Goal: Obtain resource: Download file/media

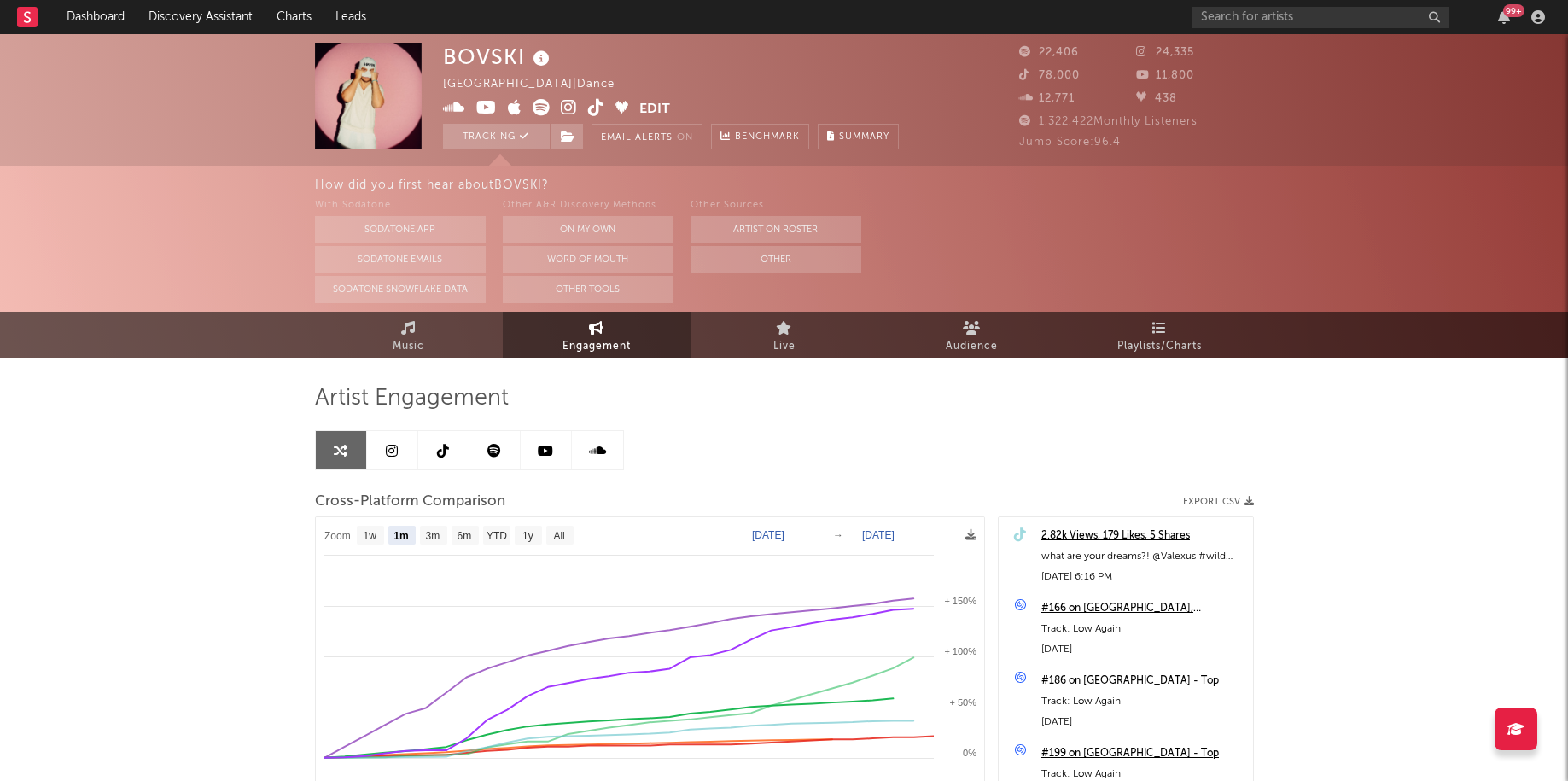
select select "1m"
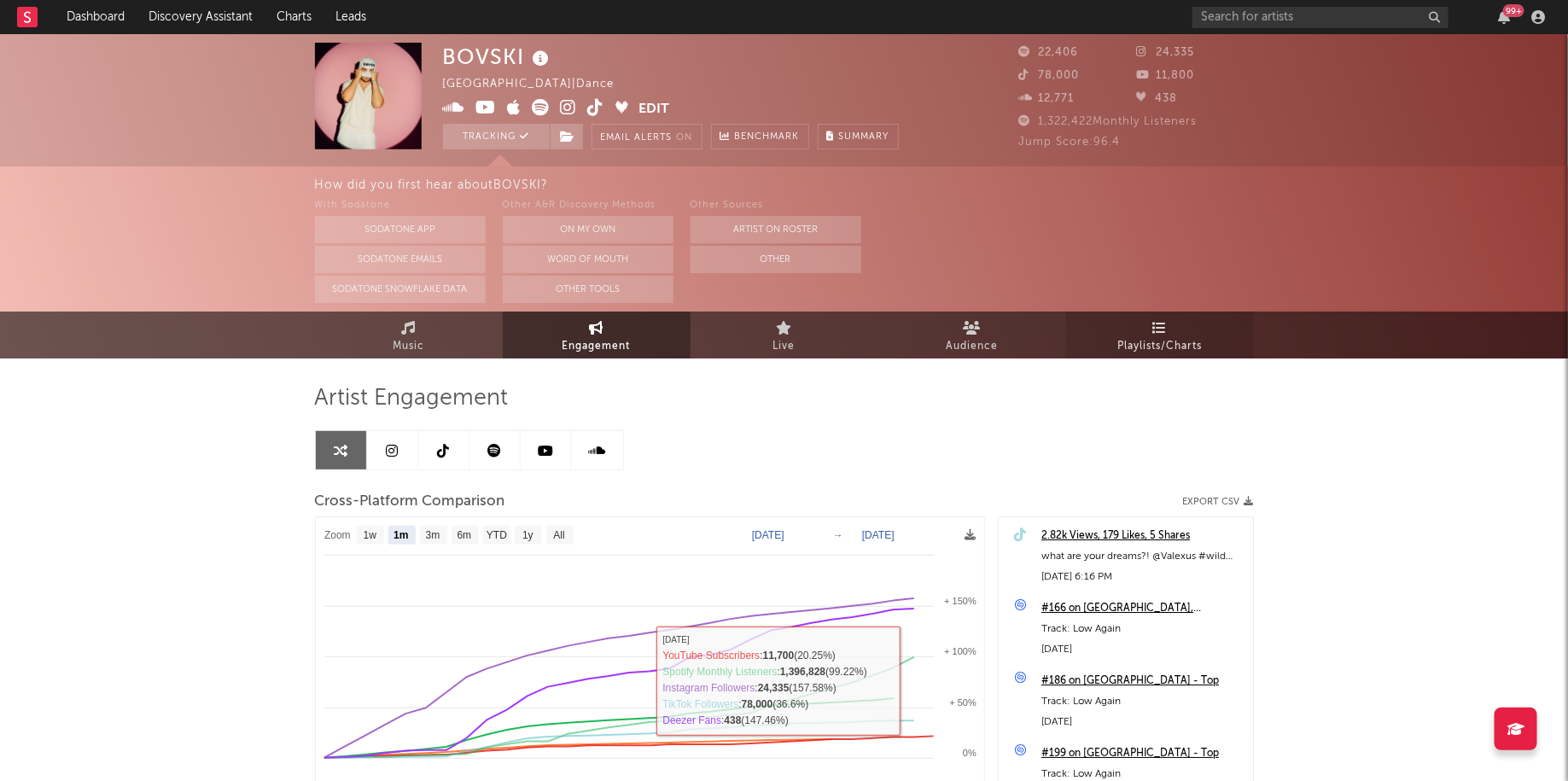
click at [1162, 333] on icon at bounding box center [1159, 328] width 15 height 14
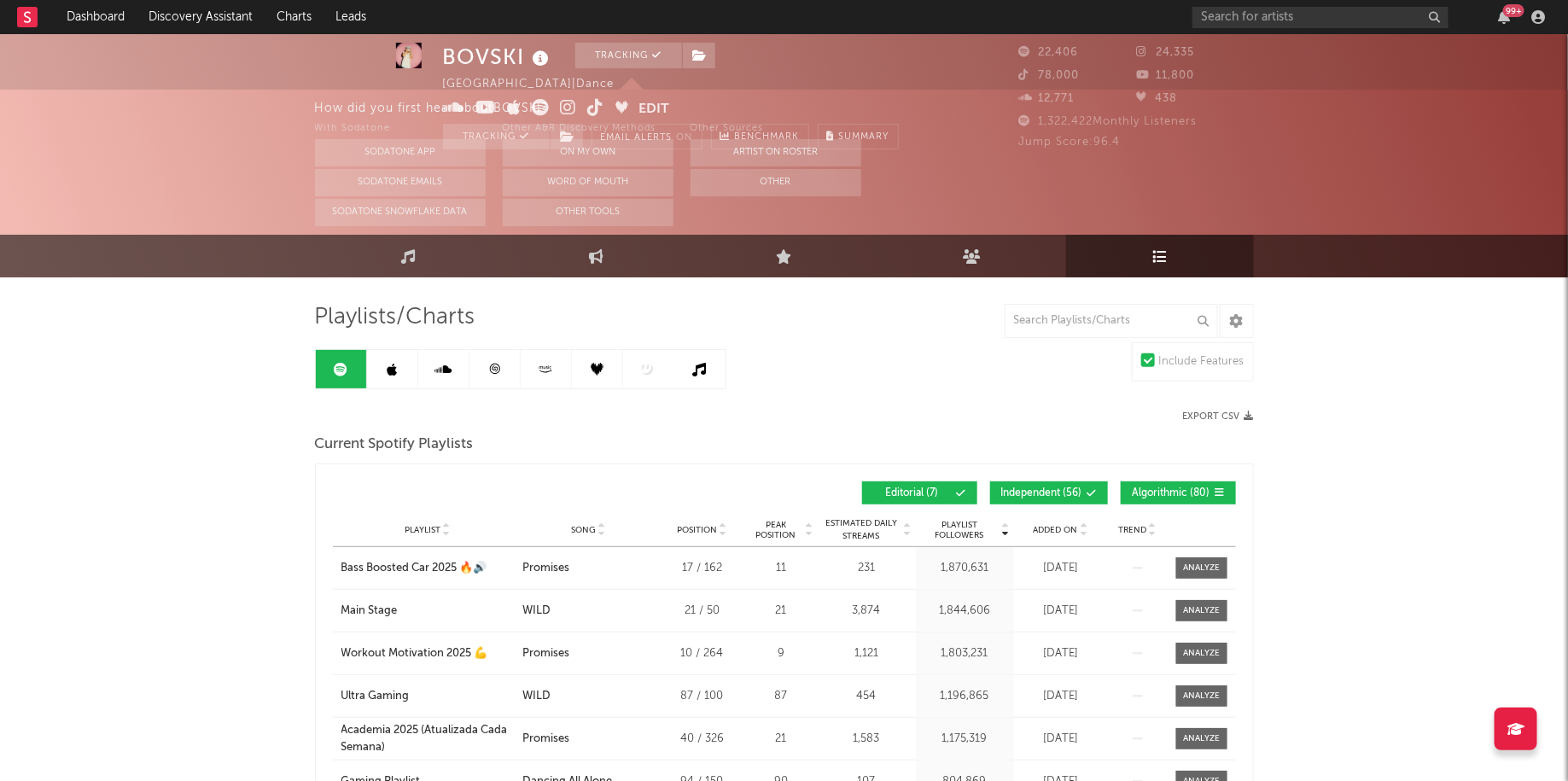
scroll to position [111, 0]
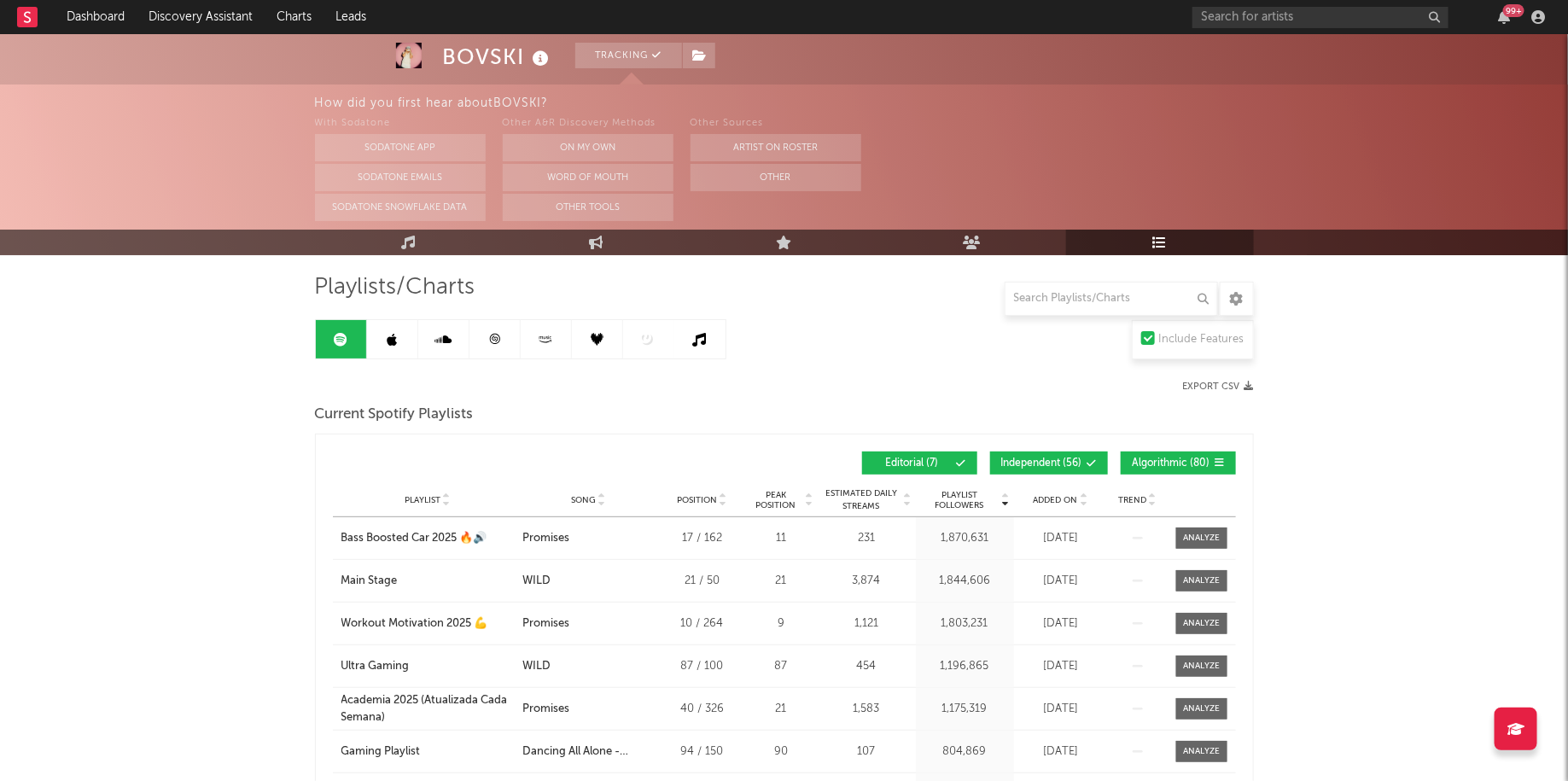
click at [510, 340] on link at bounding box center [494, 339] width 51 height 39
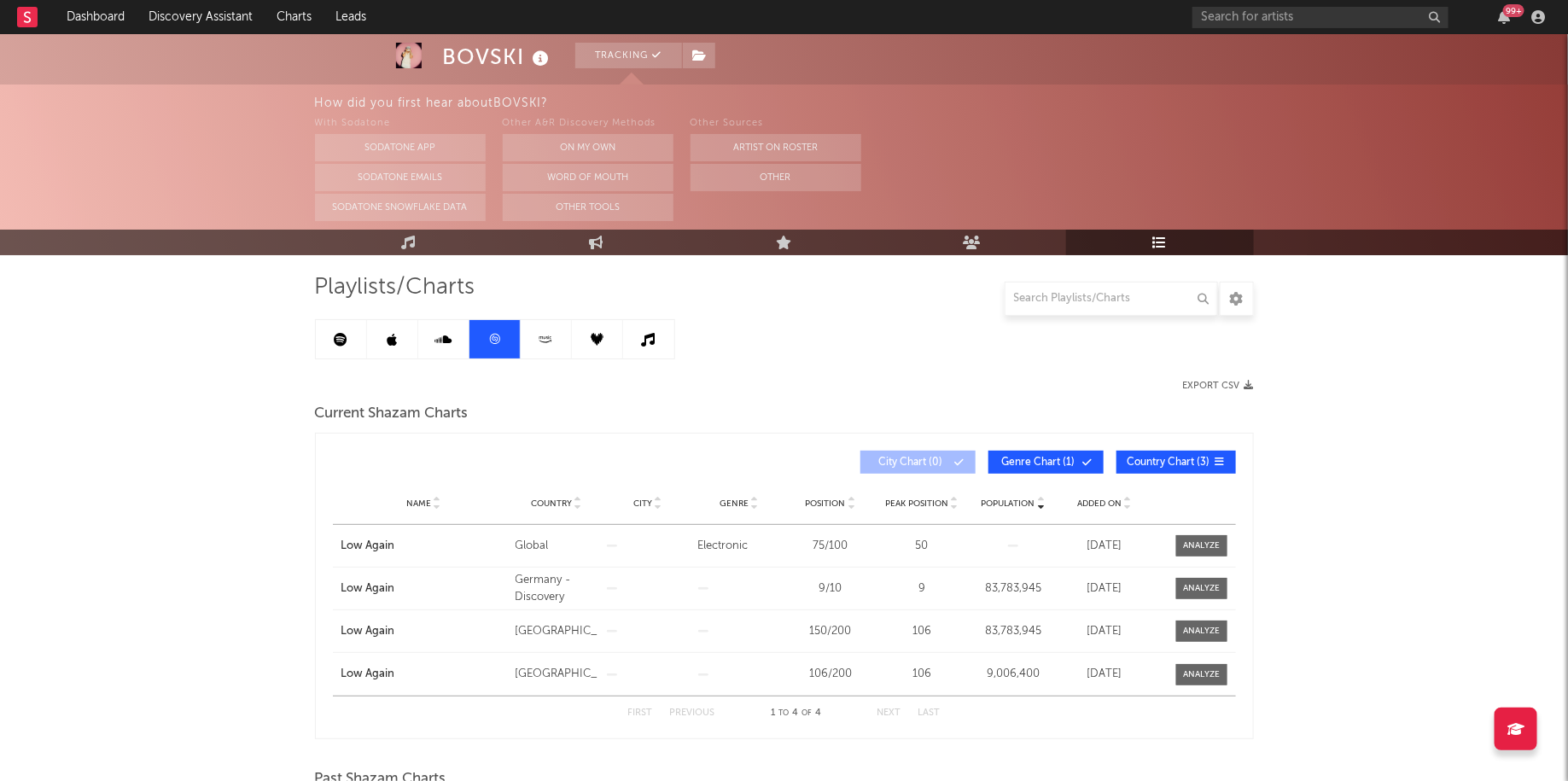
click at [655, 349] on link at bounding box center [648, 339] width 51 height 39
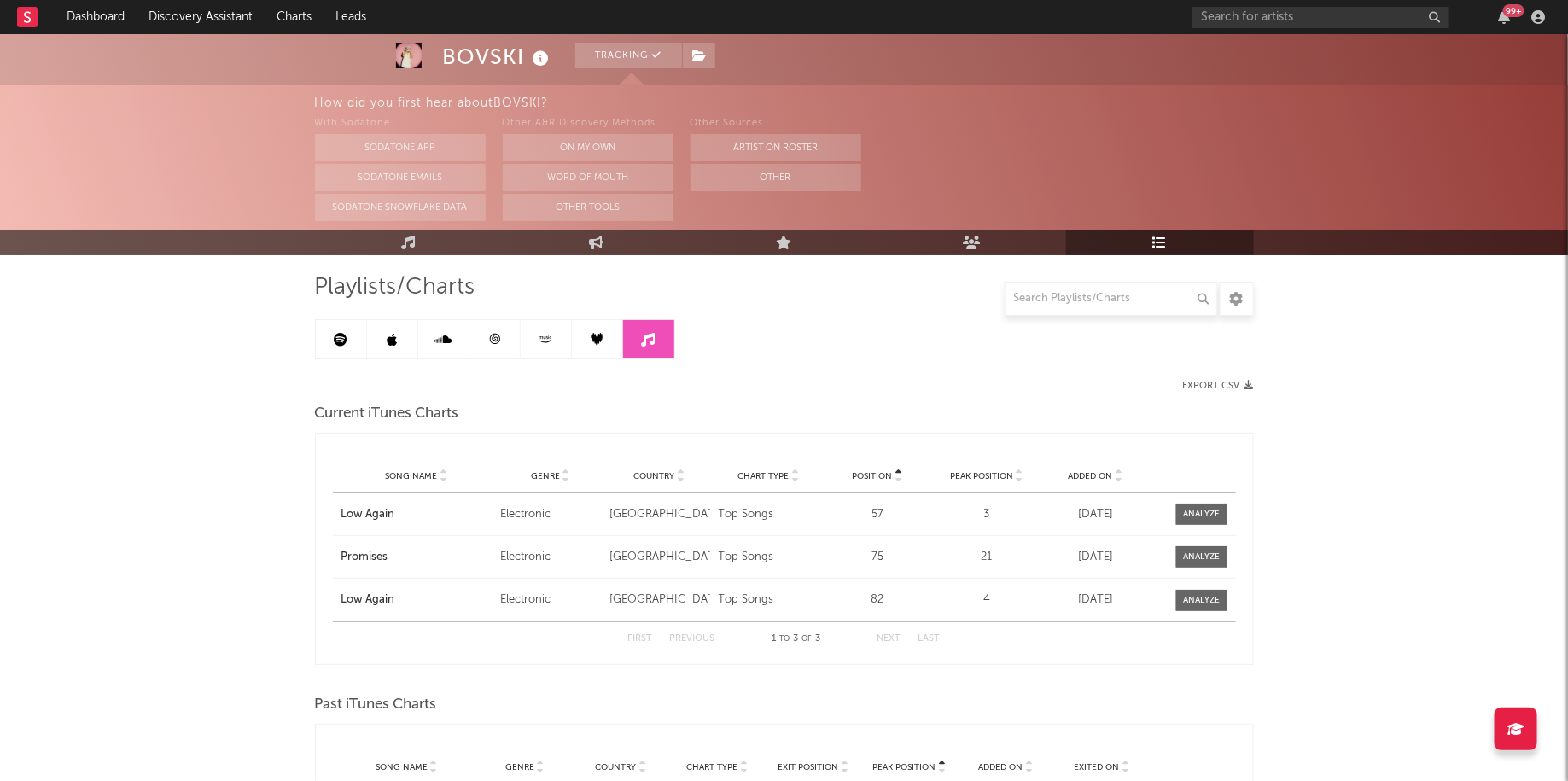
click at [402, 339] on link at bounding box center [392, 339] width 51 height 39
